Goal: Task Accomplishment & Management: Use online tool/utility

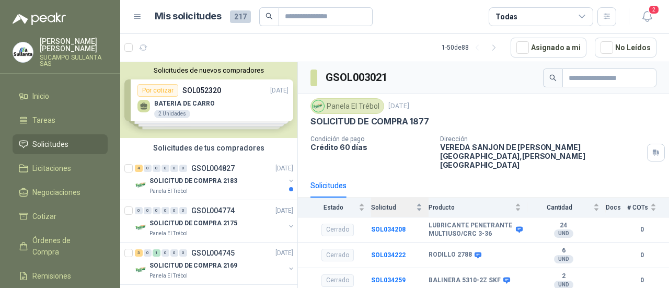
scroll to position [17, 0]
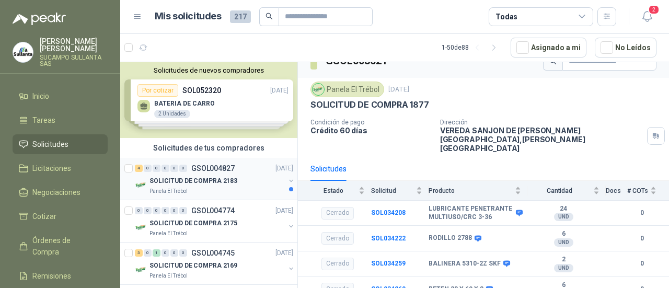
drag, startPoint x: 251, startPoint y: 186, endPoint x: 250, endPoint y: 192, distance: 5.8
click at [251, 185] on div "SOLICITUD DE COMPRA 2183" at bounding box center [216, 180] width 135 height 13
click at [255, 167] on div "4 0 0 0 0 0 GSOL004827 [DATE]" at bounding box center [215, 168] width 160 height 13
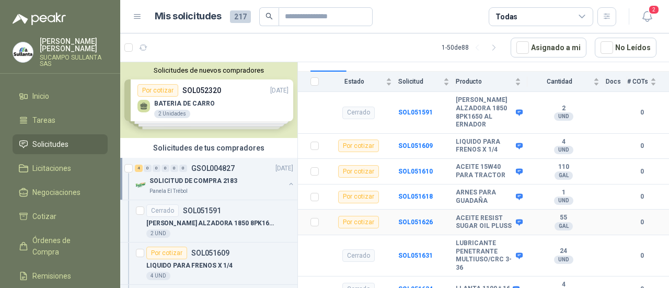
scroll to position [74, 0]
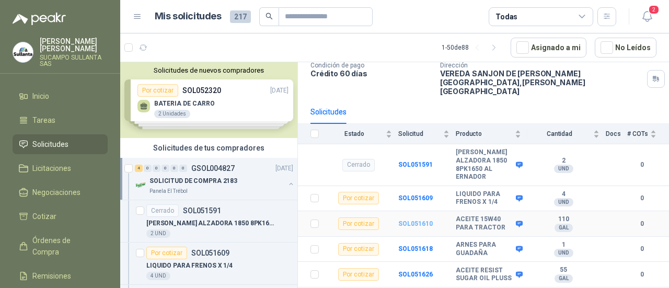
click at [416, 220] on b "SOL051610" at bounding box center [415, 223] width 34 height 7
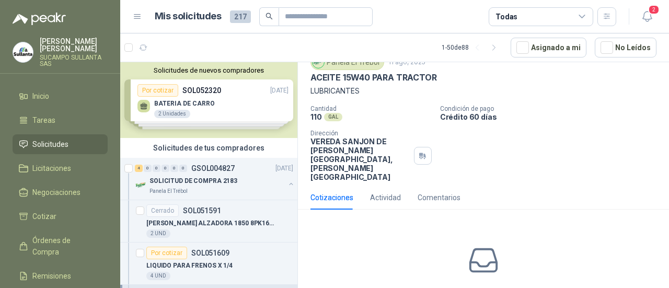
scroll to position [83, 0]
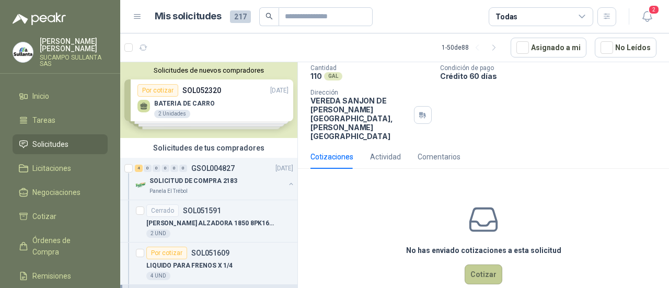
click at [472, 264] on button "Cotizar" at bounding box center [483, 274] width 38 height 20
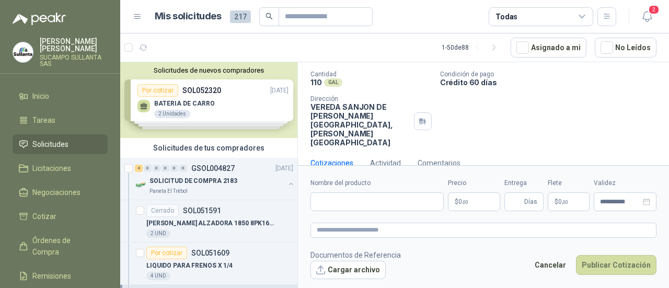
scroll to position [75, 0]
click at [354, 199] on input "Nombre del producto" at bounding box center [376, 201] width 133 height 19
paste input "**********"
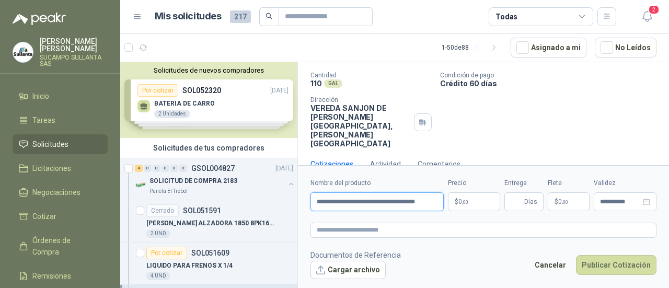
scroll to position [0, 11]
type input "**********"
click at [471, 199] on p "$ 0 ,00" at bounding box center [474, 201] width 52 height 19
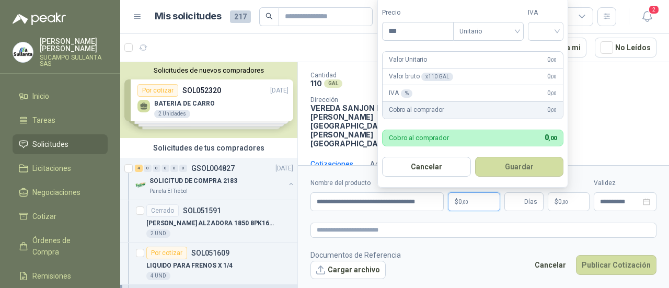
scroll to position [0, 0]
drag, startPoint x: 433, startPoint y: 29, endPoint x: 354, endPoint y: 18, distance: 80.1
click at [356, 18] on body "[PERSON_NAME] SUCAMPO SULLANTA SAS Inicio Tareas Solicitudes Licitaciones Negoc…" at bounding box center [334, 144] width 669 height 288
type input "********"
click at [545, 33] on input "search" at bounding box center [545, 30] width 23 height 16
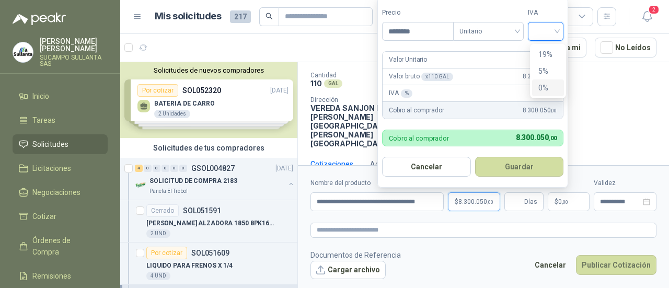
click at [543, 83] on div "0%" at bounding box center [547, 87] width 19 height 11
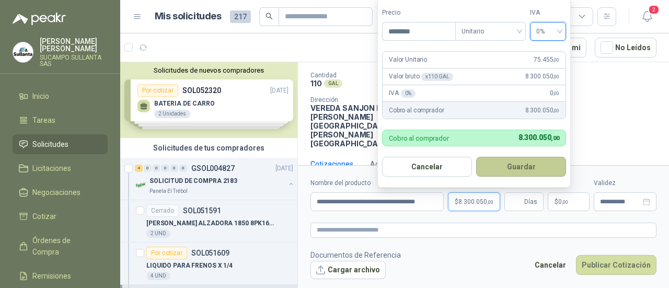
click at [529, 170] on button "Guardar" at bounding box center [521, 167] width 90 height 20
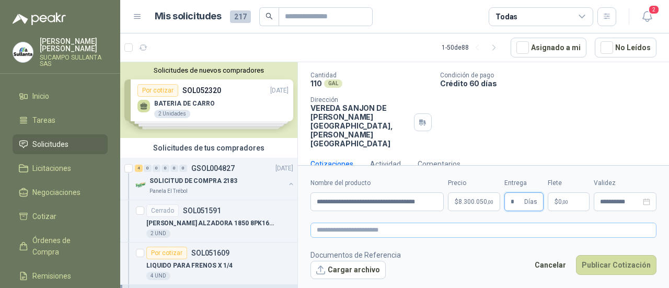
type input "*"
click at [389, 230] on textarea at bounding box center [483, 230] width 346 height 15
type textarea "*"
type textarea "**"
type textarea "***"
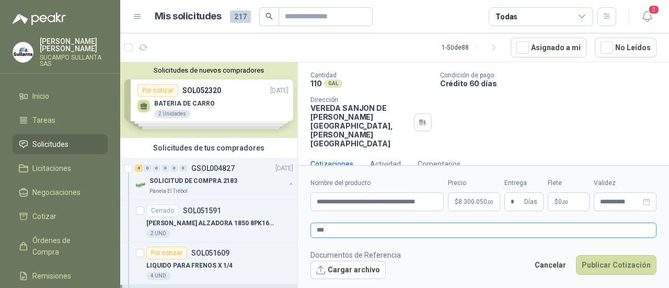
type textarea "****"
type textarea "*****"
click at [620, 269] on button "Publicar Cotización" at bounding box center [616, 265] width 80 height 20
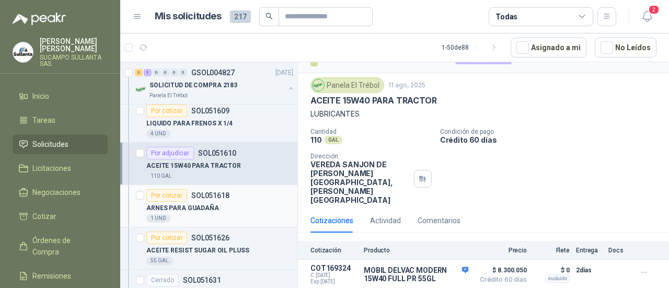
scroll to position [157, 0]
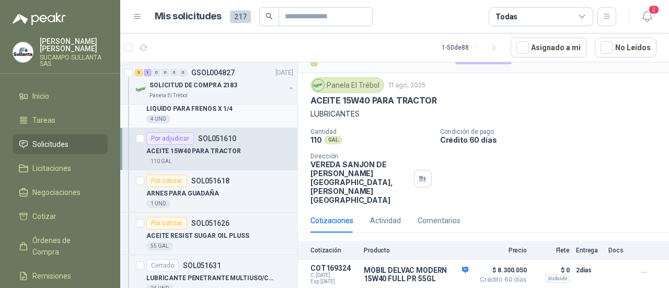
click at [233, 120] on div "4 UND" at bounding box center [219, 119] width 147 height 8
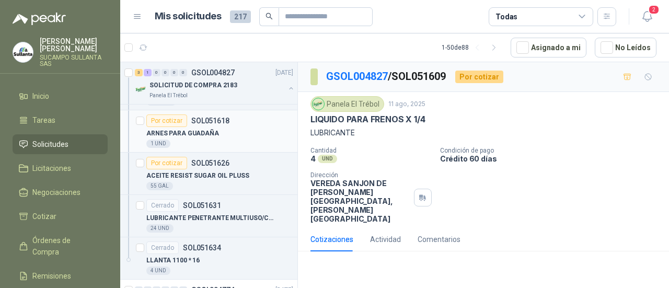
scroll to position [261, 0]
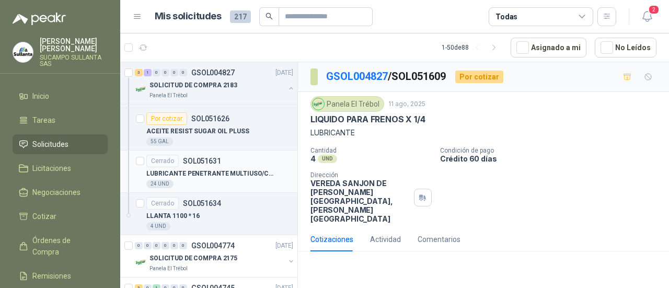
click at [219, 176] on p "LUBRICANTE PENETRANTE MULTIUSO/CRC 3-36" at bounding box center [211, 174] width 130 height 10
click at [217, 211] on div "LLANTA 1100 * 16" at bounding box center [219, 215] width 147 height 13
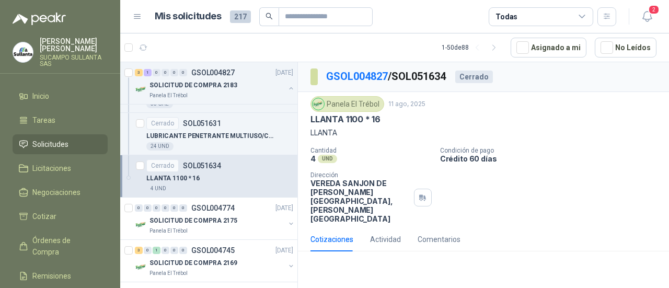
scroll to position [313, 0]
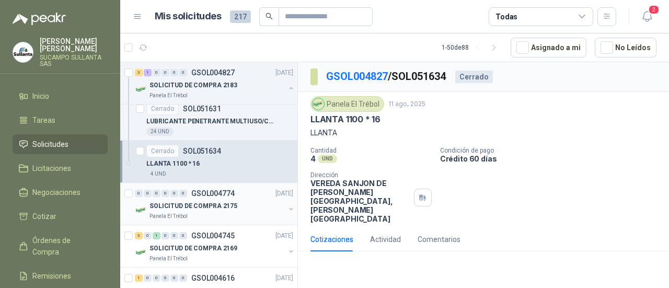
click at [172, 206] on p "SOLICITUD DE COMPRA 2175" at bounding box center [193, 206] width 88 height 10
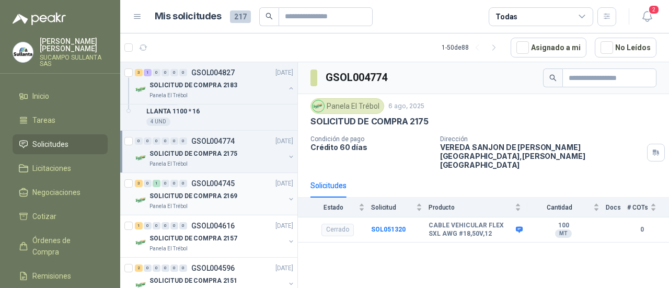
scroll to position [470, 0]
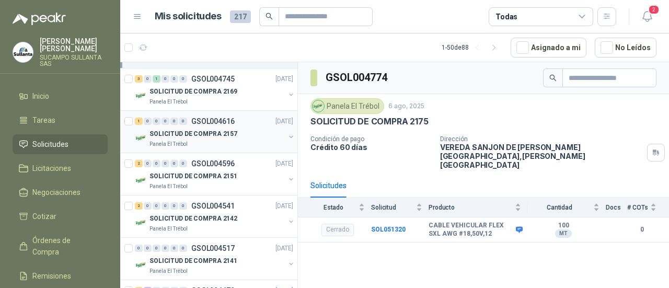
click at [238, 134] on div "SOLICITUD DE COMPRA 2157" at bounding box center [216, 133] width 135 height 13
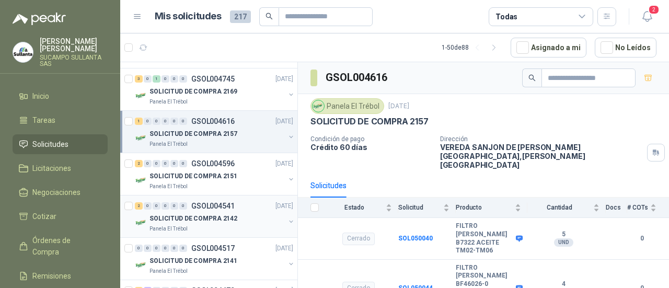
scroll to position [575, 0]
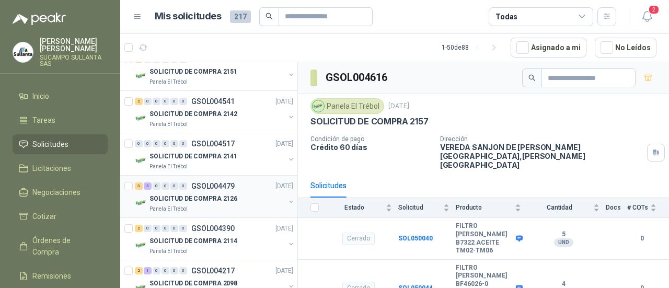
click at [203, 184] on p "GSOL004479" at bounding box center [212, 185] width 43 height 7
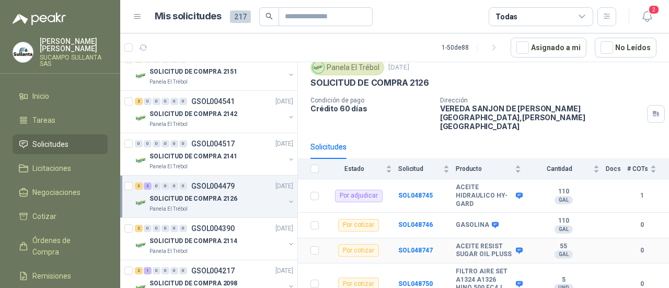
scroll to position [52, 0]
